Goal: Task Accomplishment & Management: Manage account settings

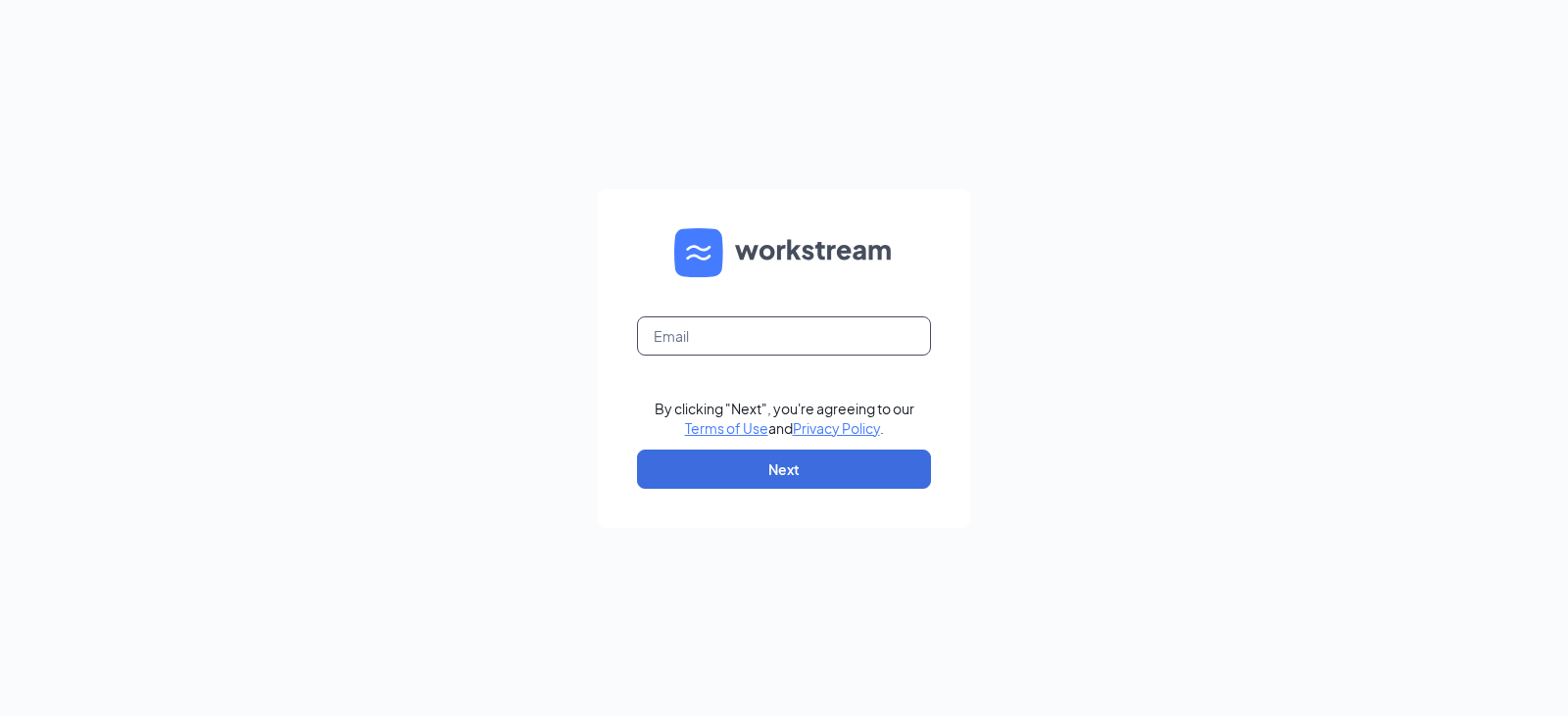
click at [750, 331] on input "text" at bounding box center [784, 336] width 294 height 39
type input "[EMAIL_ADDRESS][DOMAIN_NAME]"
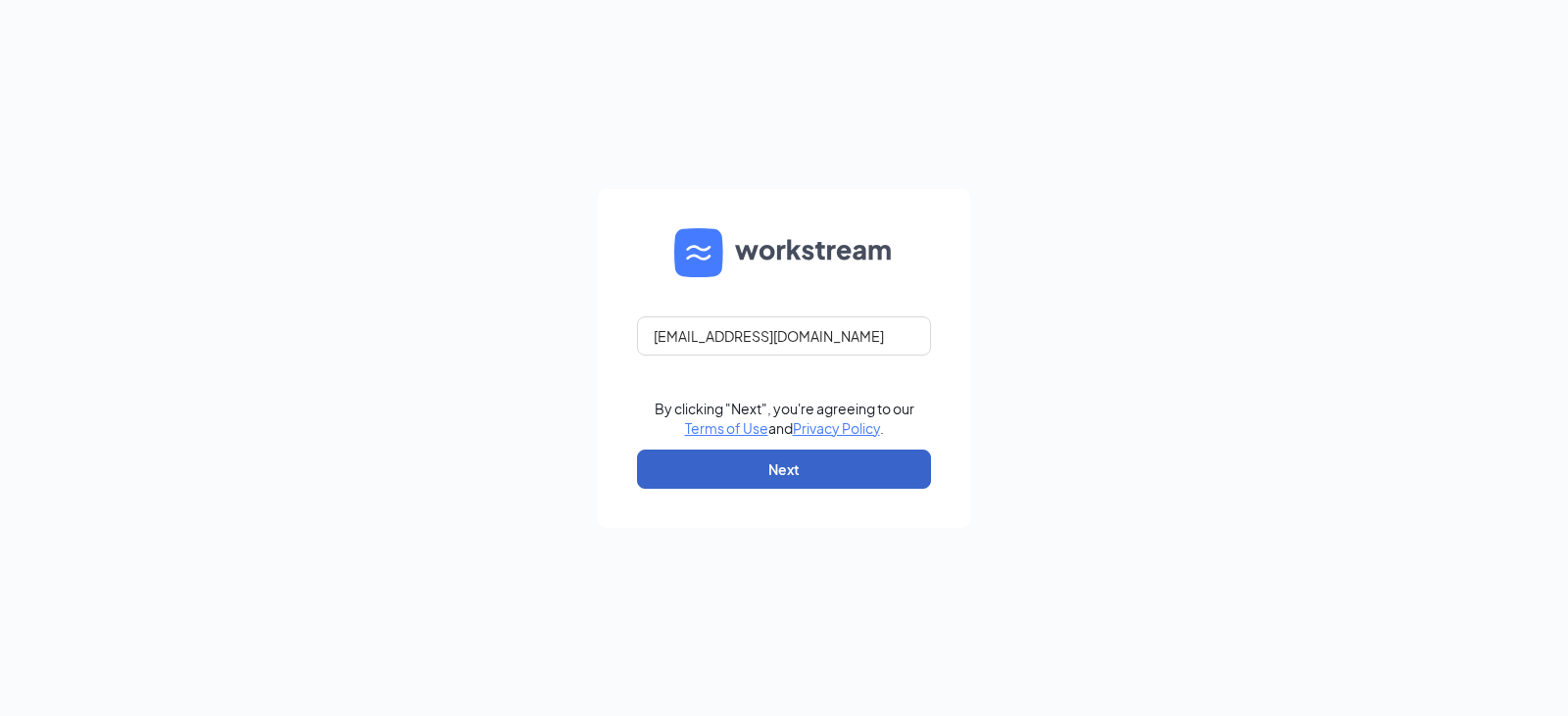
drag, startPoint x: 717, startPoint y: 477, endPoint x: 725, endPoint y: 466, distance: 13.6
click at [720, 476] on button "Next" at bounding box center [784, 469] width 294 height 39
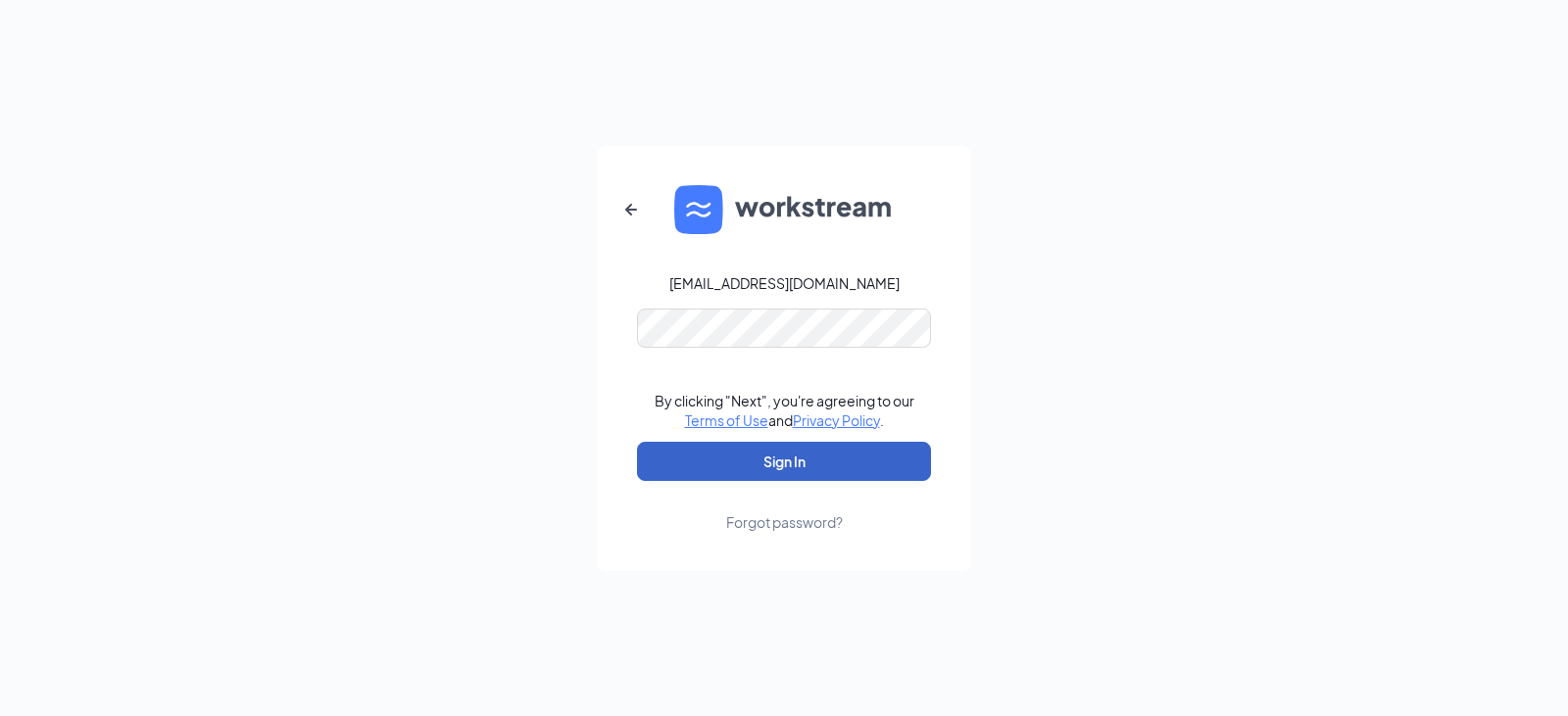
click at [793, 464] on button "Sign In" at bounding box center [784, 461] width 294 height 39
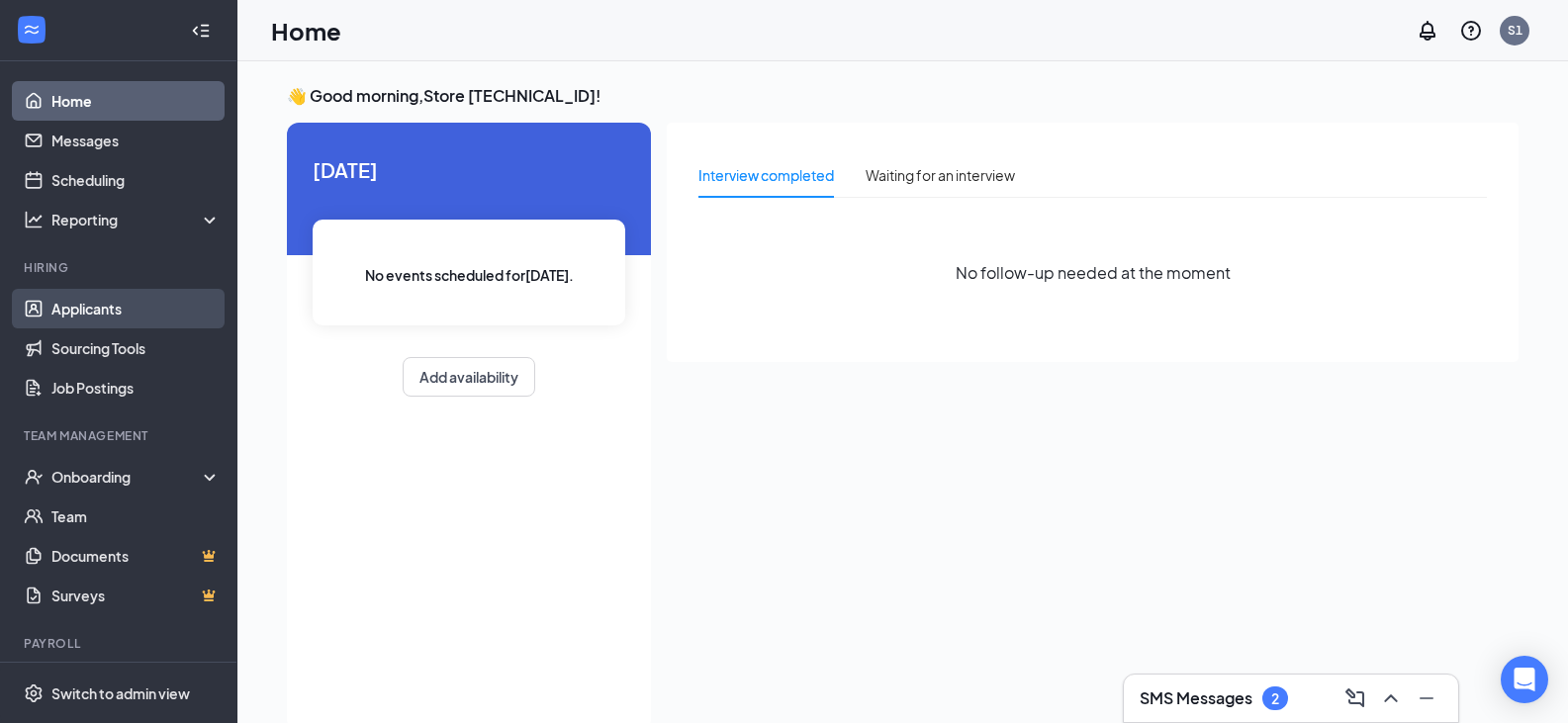
click at [62, 306] on link "Applicants" at bounding box center [136, 309] width 169 height 40
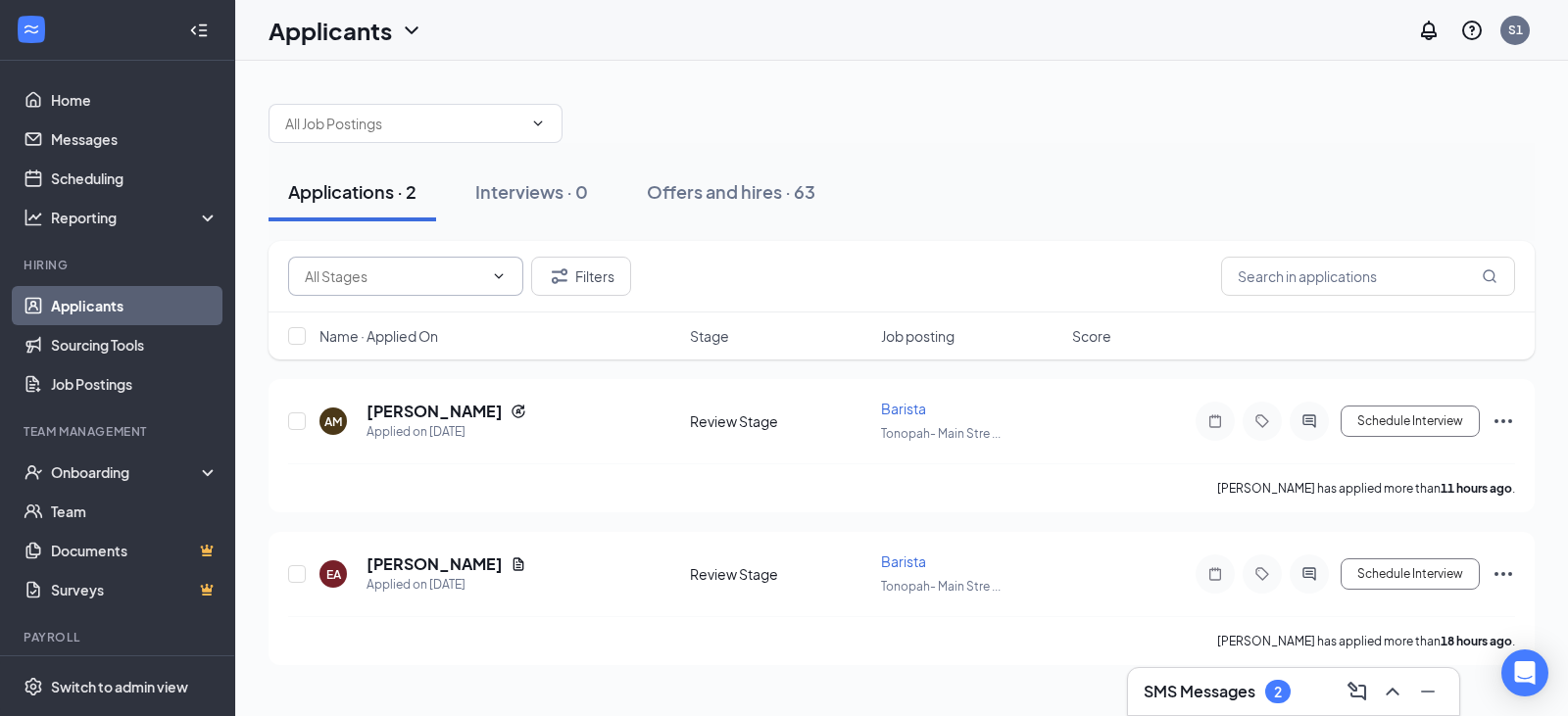
click at [478, 282] on input "text" at bounding box center [393, 276] width 178 height 22
click at [1437, 270] on input "text" at bounding box center [1367, 276] width 294 height 39
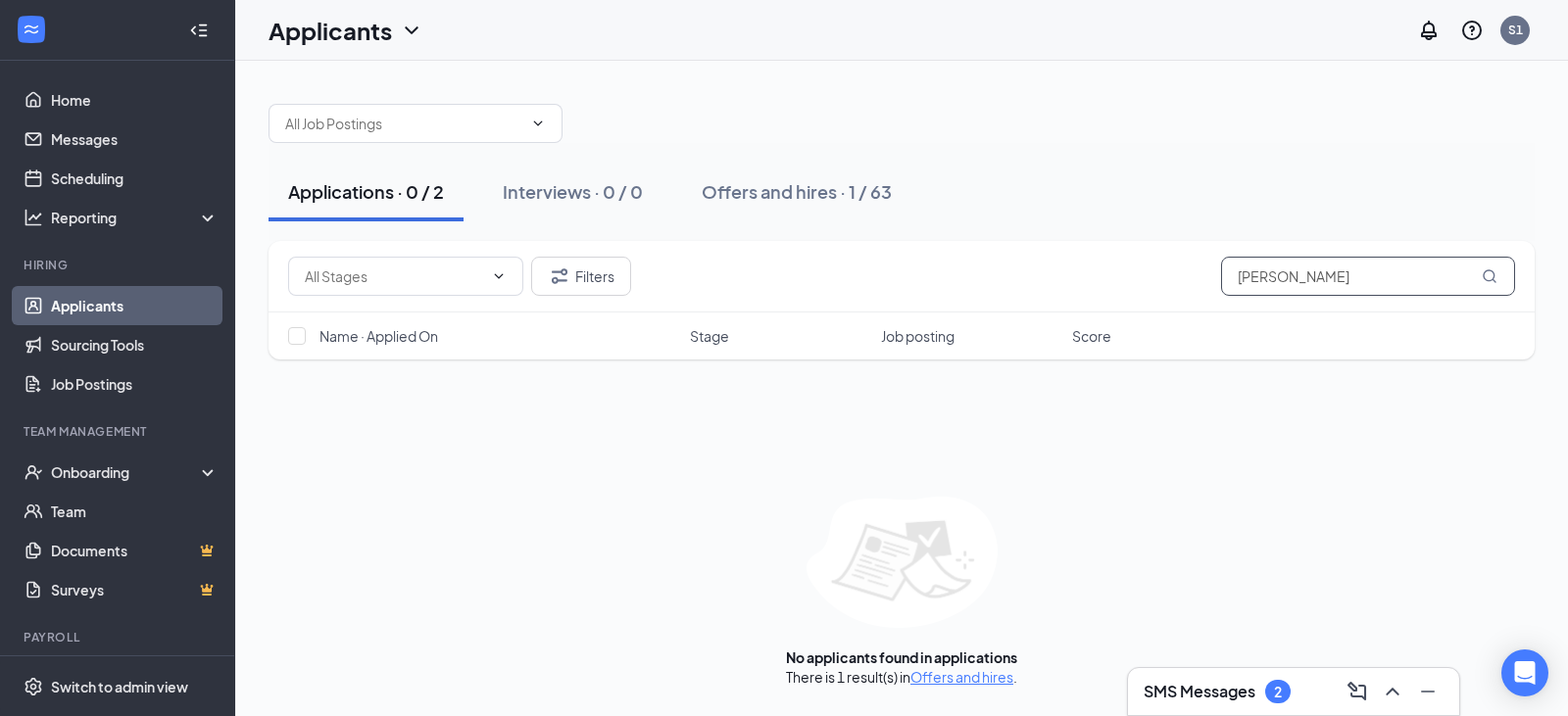
click at [1457, 289] on input "[PERSON_NAME]" at bounding box center [1367, 276] width 294 height 39
click at [1490, 275] on span "[PERSON_NAME]" at bounding box center [1367, 276] width 294 height 39
click at [1490, 259] on input "[PERSON_NAME]" at bounding box center [1367, 276] width 294 height 39
type input "m"
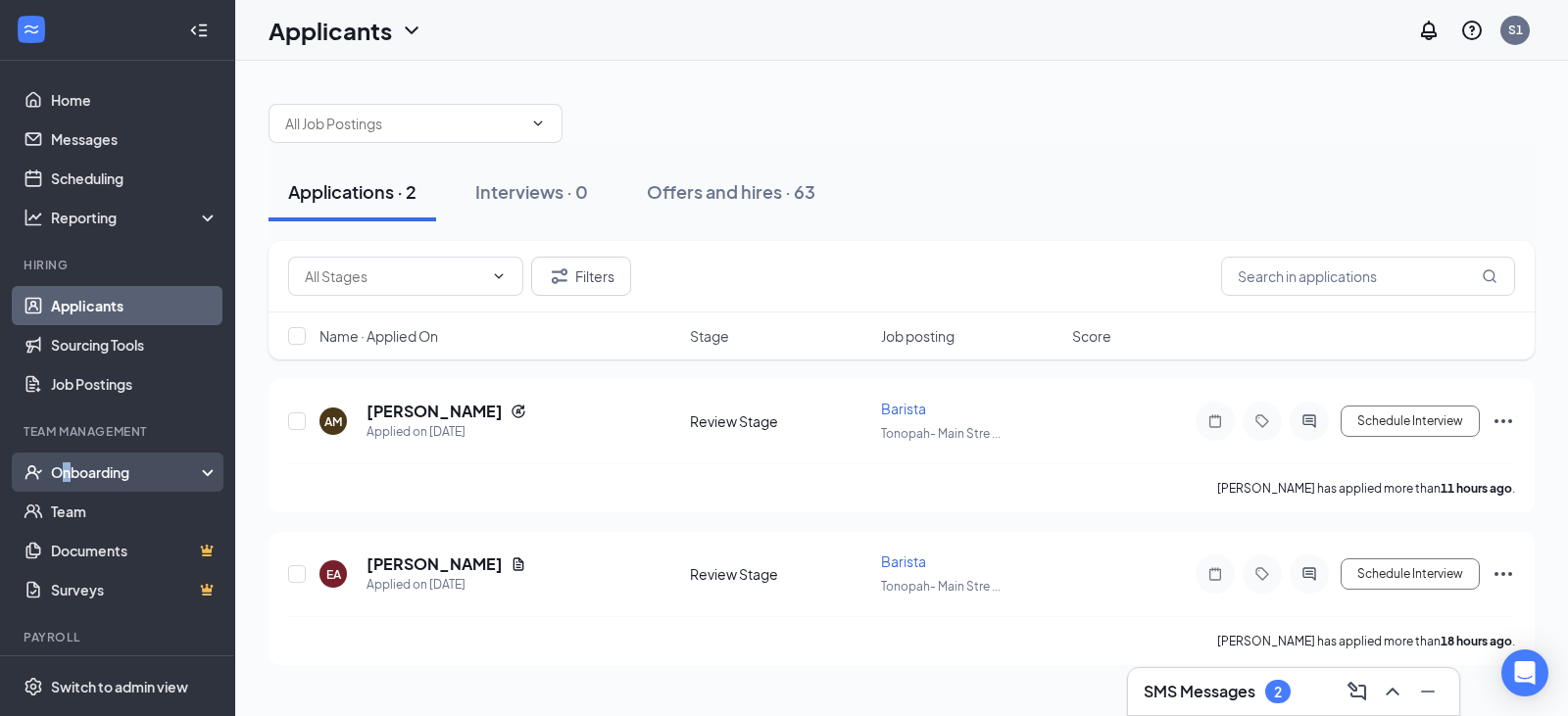
click at [70, 472] on div "Onboarding" at bounding box center [126, 472] width 151 height 20
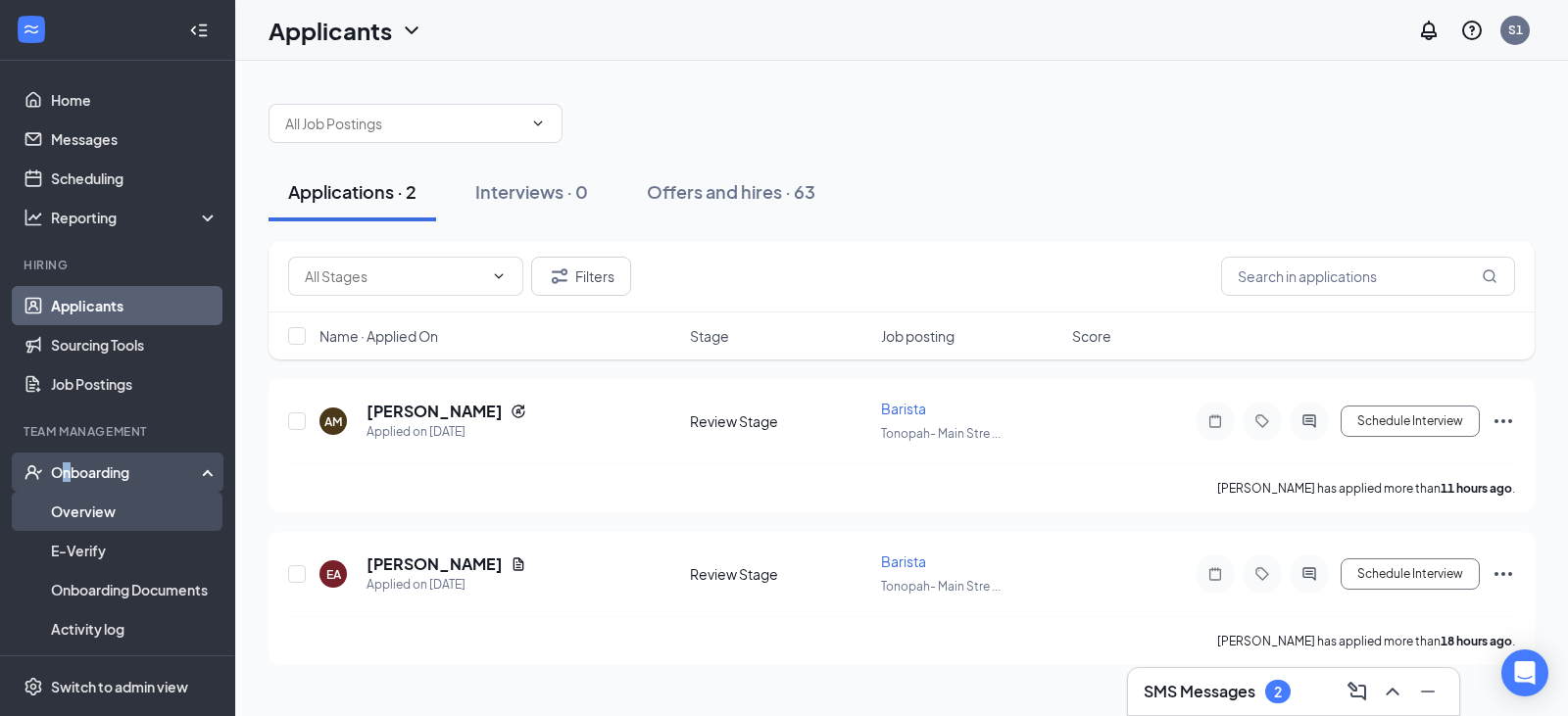
drag, startPoint x: 93, startPoint y: 508, endPoint x: 96, endPoint y: 498, distance: 10.4
click at [93, 507] on link "Overview" at bounding box center [135, 511] width 167 height 39
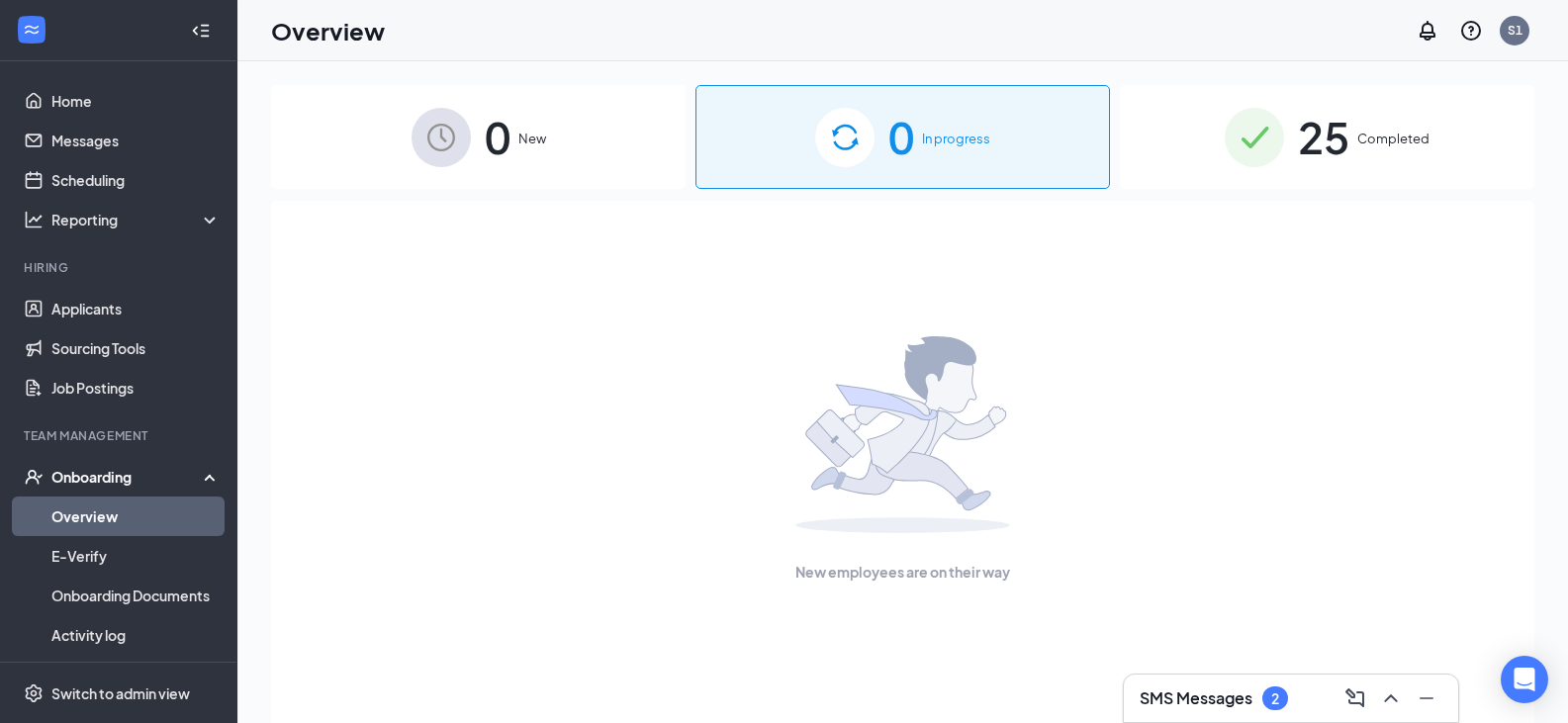
click at [197, 474] on div "Onboarding" at bounding box center [118, 477] width 237 height 40
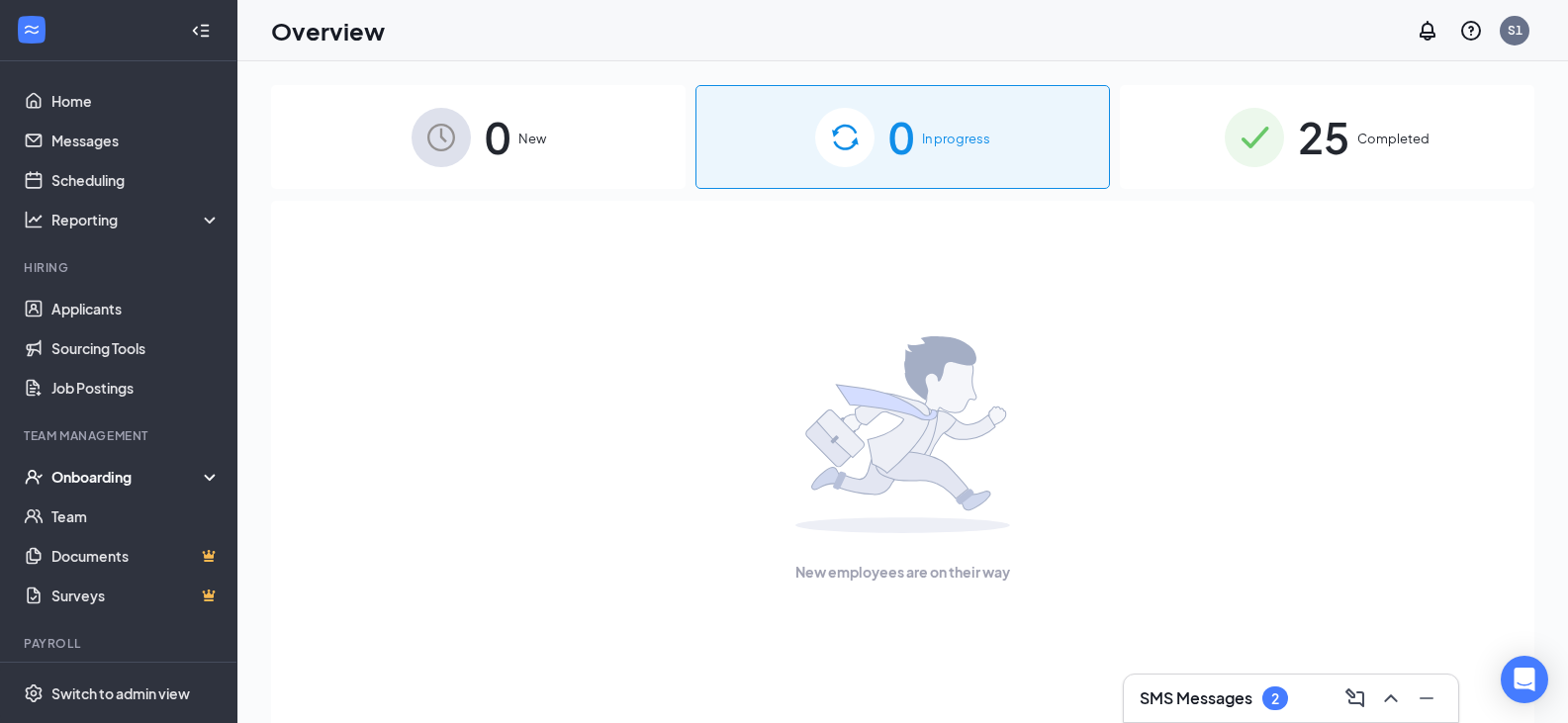
click at [106, 472] on div "Onboarding" at bounding box center [127, 477] width 152 height 20
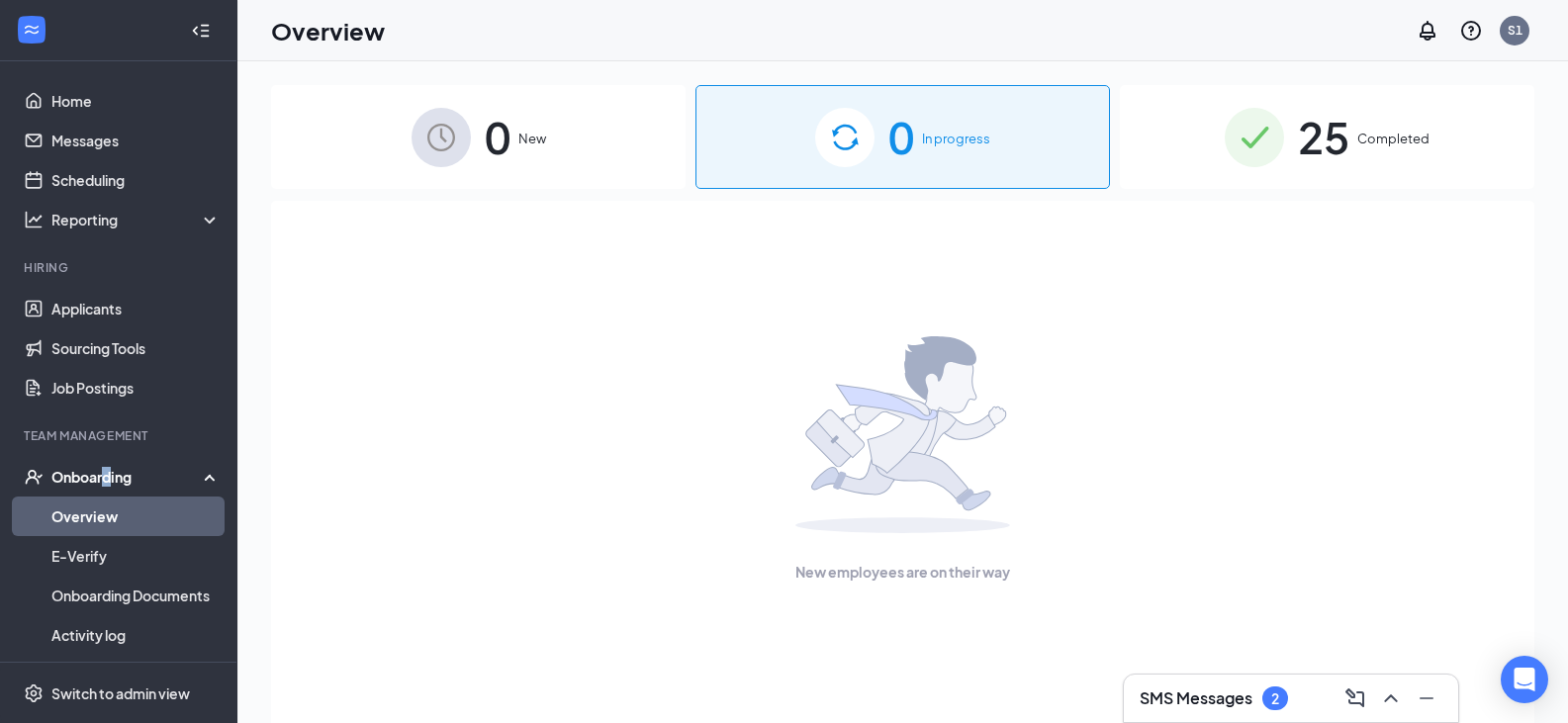
drag, startPoint x: 106, startPoint y: 472, endPoint x: 111, endPoint y: 481, distance: 10.3
click at [111, 481] on div "Onboarding" at bounding box center [127, 477] width 152 height 20
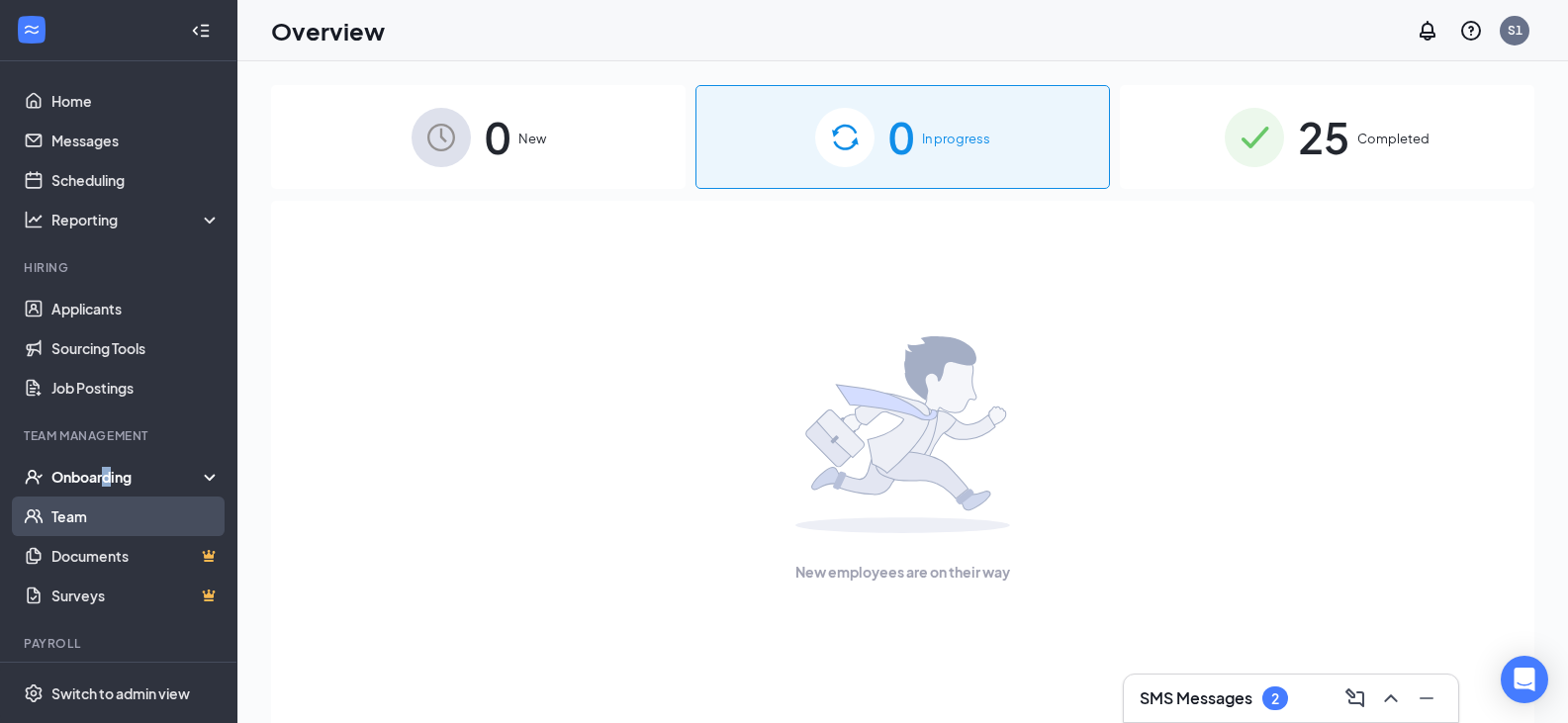
click at [76, 511] on link "Team" at bounding box center [136, 516] width 169 height 40
